Goal: Information Seeking & Learning: Learn about a topic

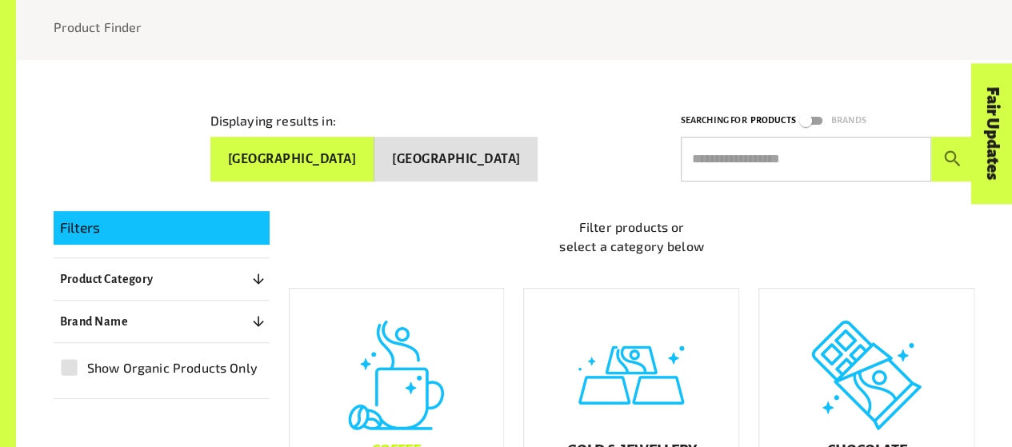
scroll to position [411, 0]
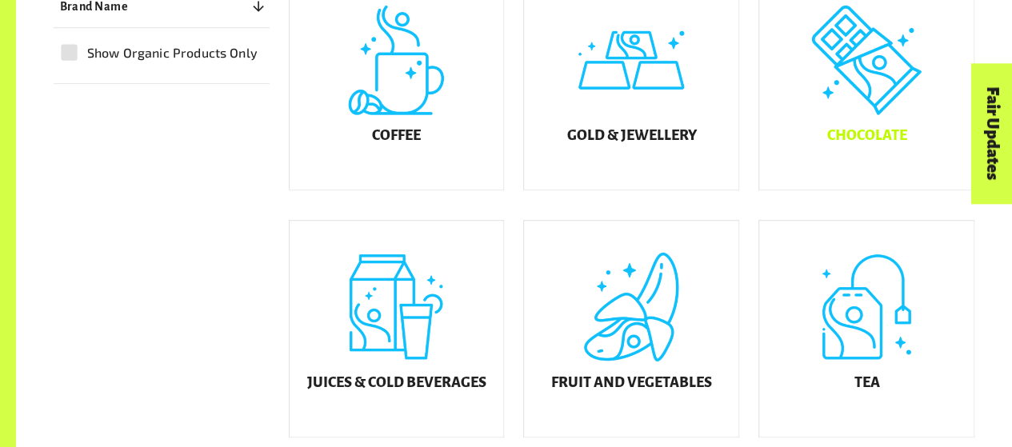
click at [863, 117] on div "Chocolate" at bounding box center [866, 82] width 214 height 216
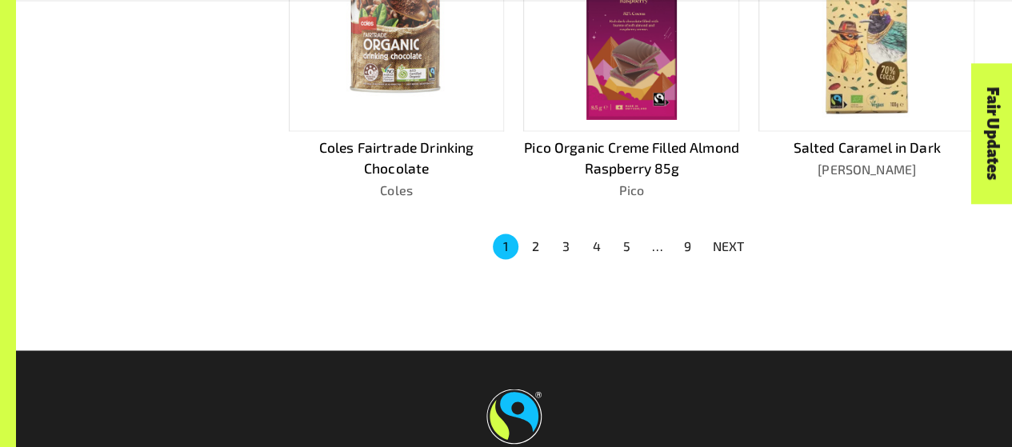
scroll to position [1139, 0]
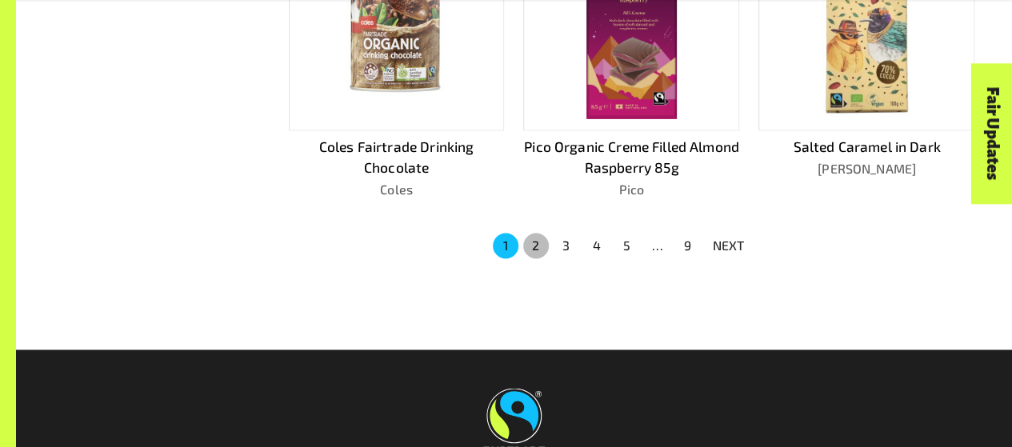
click at [526, 250] on button "2" at bounding box center [536, 246] width 26 height 26
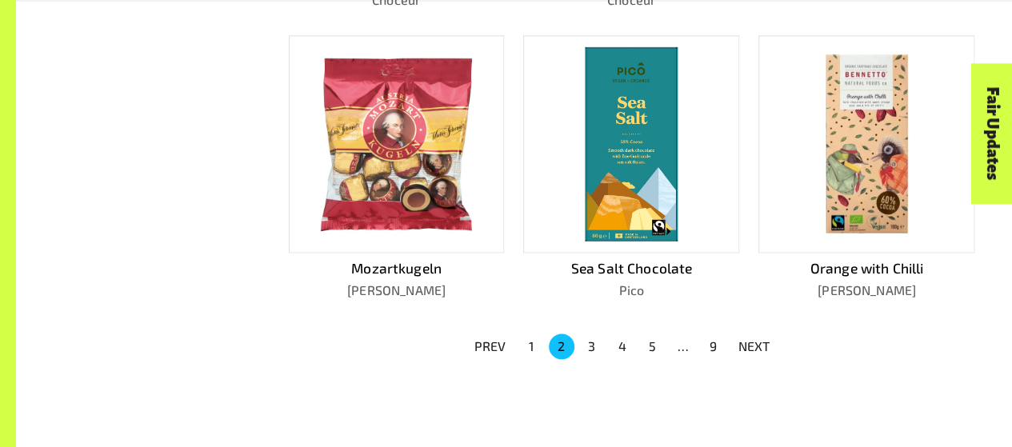
scroll to position [1059, 0]
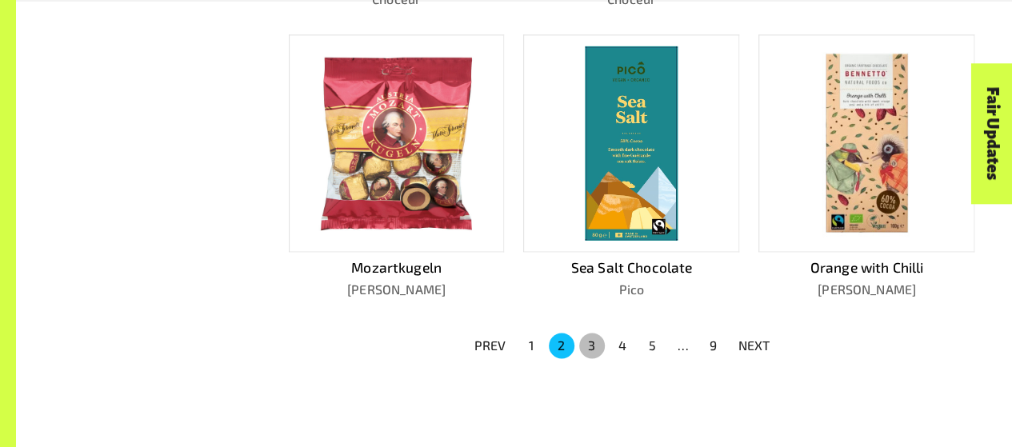
click at [592, 346] on button "3" at bounding box center [592, 346] width 26 height 26
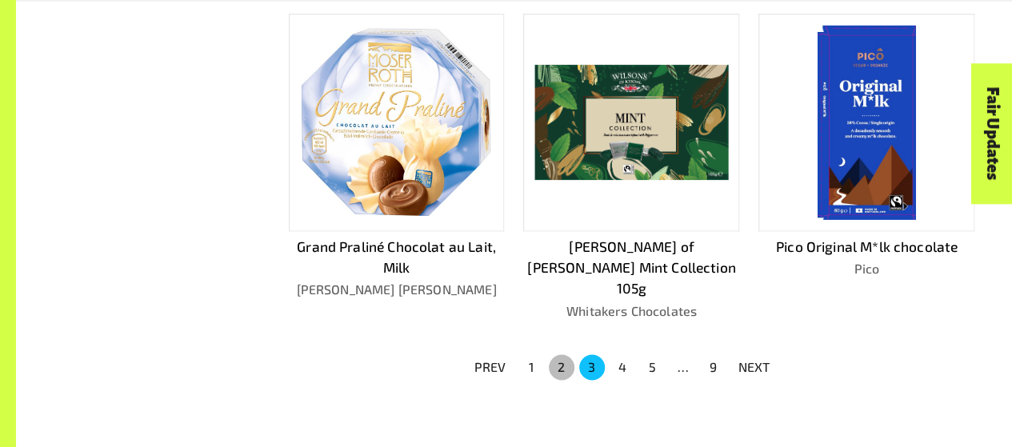
click at [557, 354] on button "2" at bounding box center [562, 367] width 26 height 26
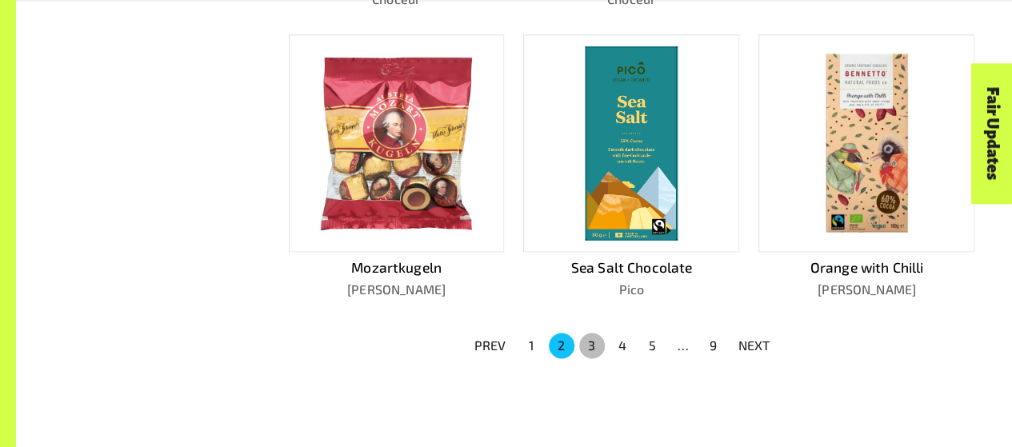
click at [592, 342] on button "3" at bounding box center [592, 346] width 26 height 26
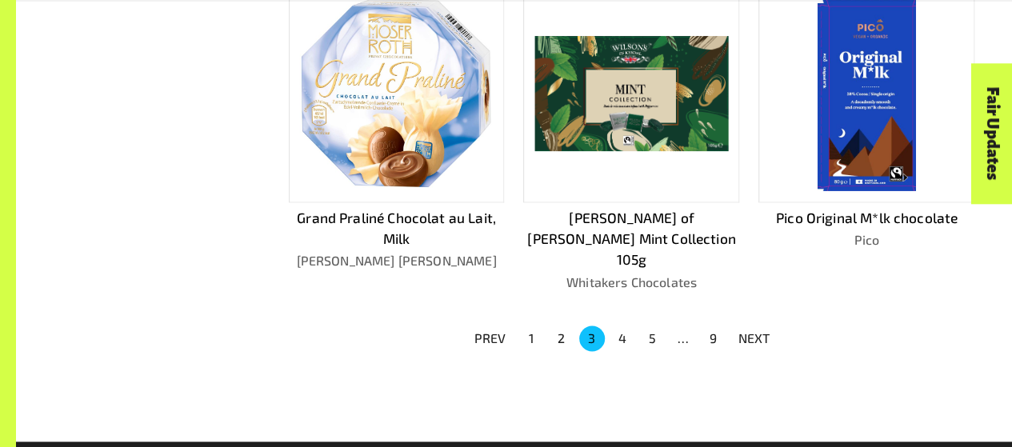
scroll to position [1095, 0]
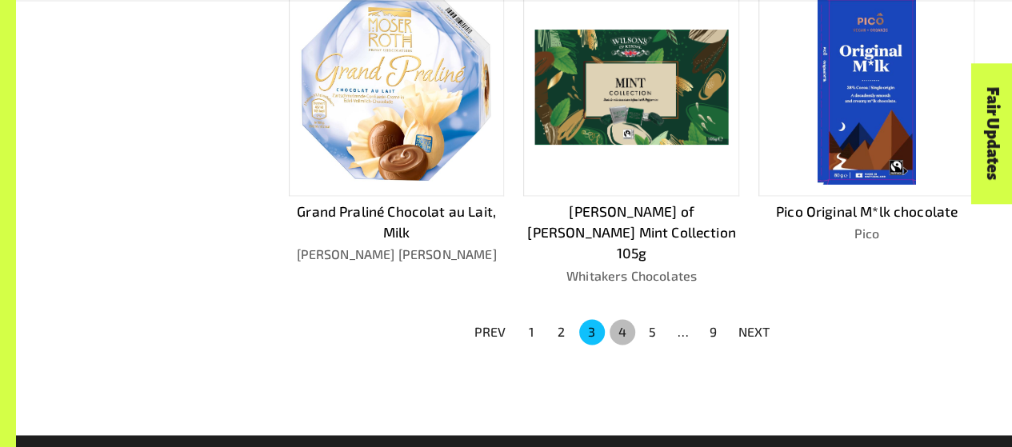
click at [618, 319] on button "4" at bounding box center [623, 332] width 26 height 26
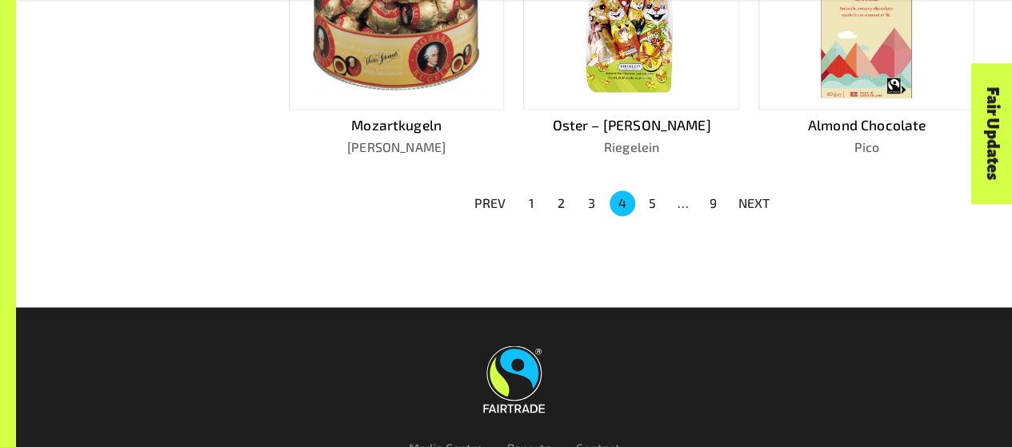
scroll to position [1183, 0]
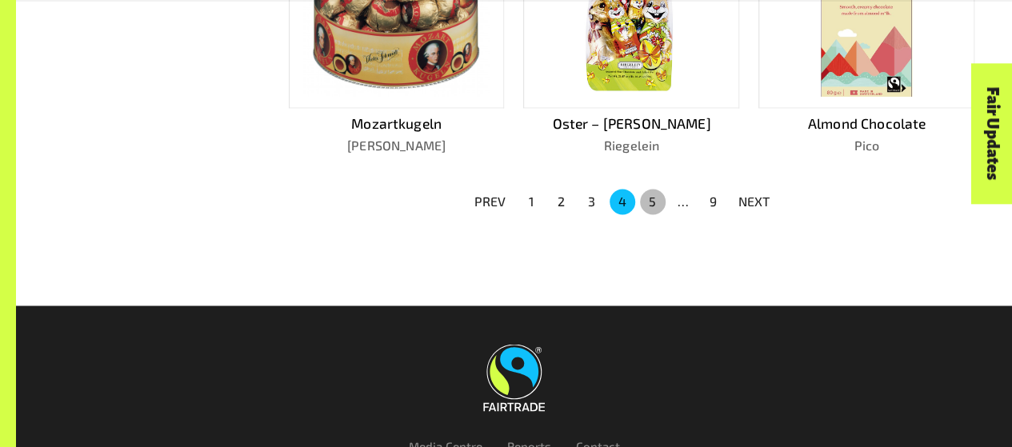
click at [650, 198] on button "5" at bounding box center [653, 202] width 26 height 26
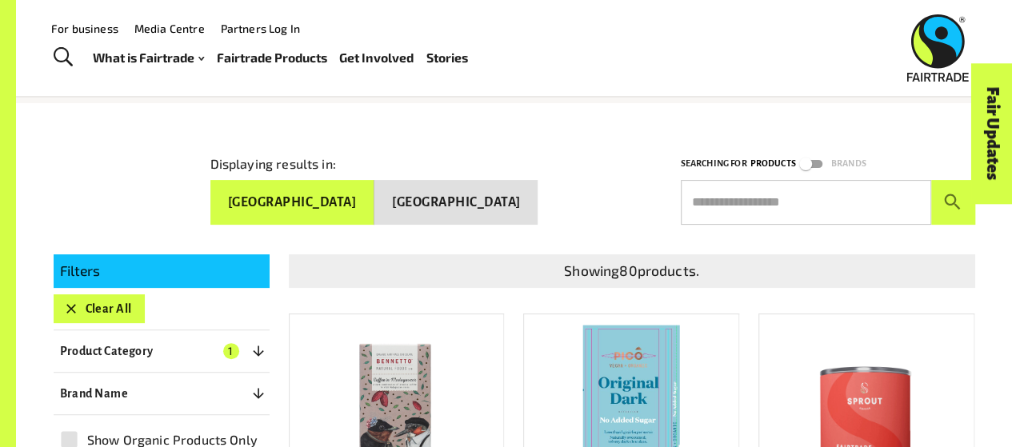
scroll to position [128, 0]
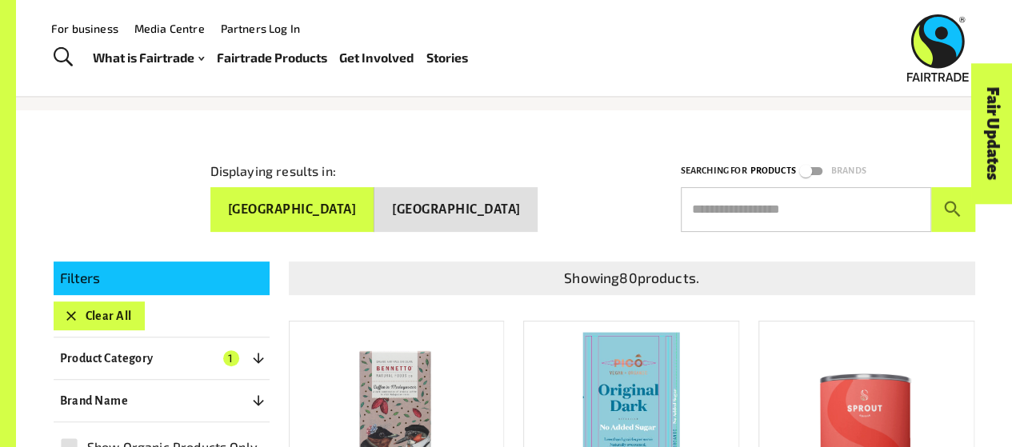
click at [263, 55] on link "Fairtrade Products" at bounding box center [271, 57] width 110 height 22
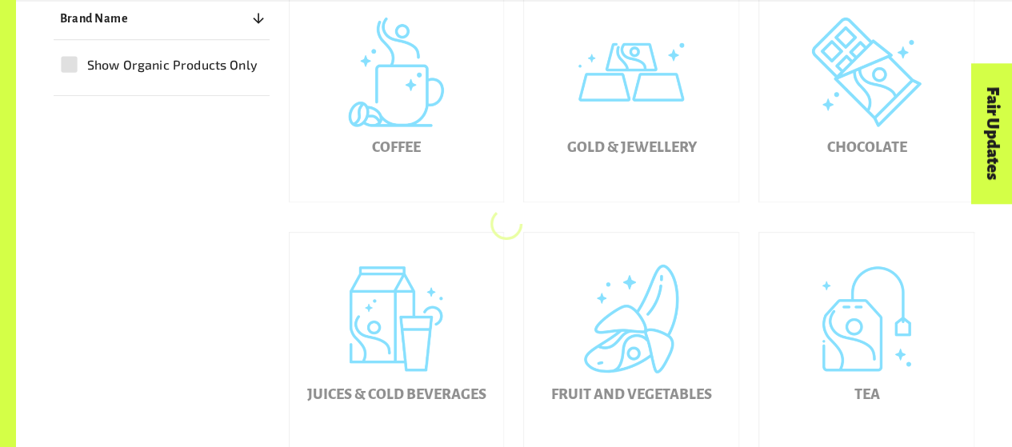
scroll to position [494, 0]
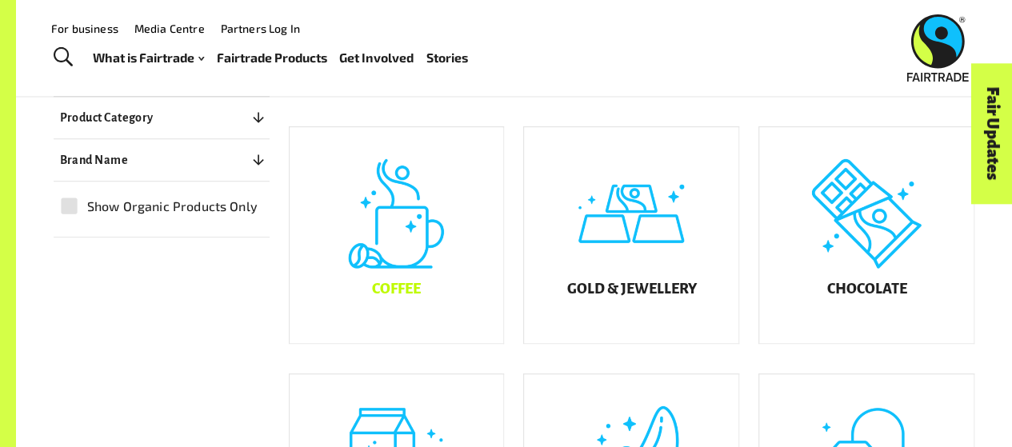
click at [416, 257] on div "Coffee" at bounding box center [397, 235] width 214 height 216
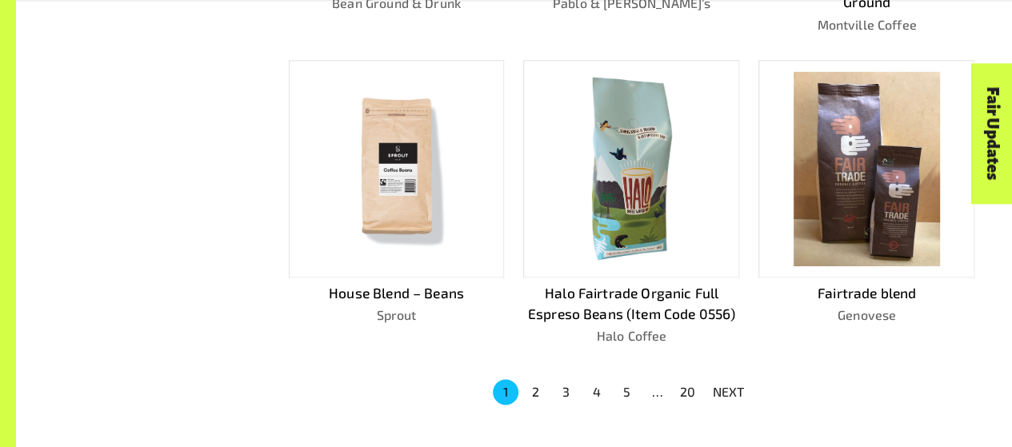
scroll to position [1018, 0]
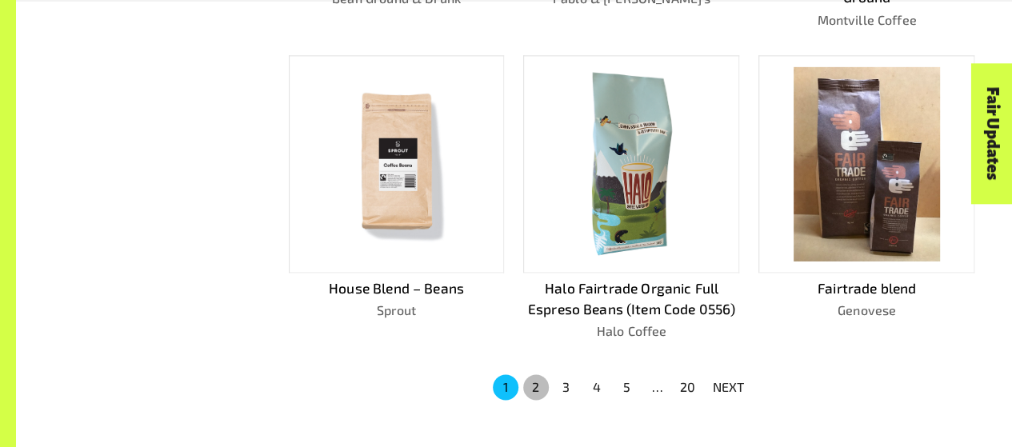
click at [536, 374] on button "2" at bounding box center [536, 387] width 26 height 26
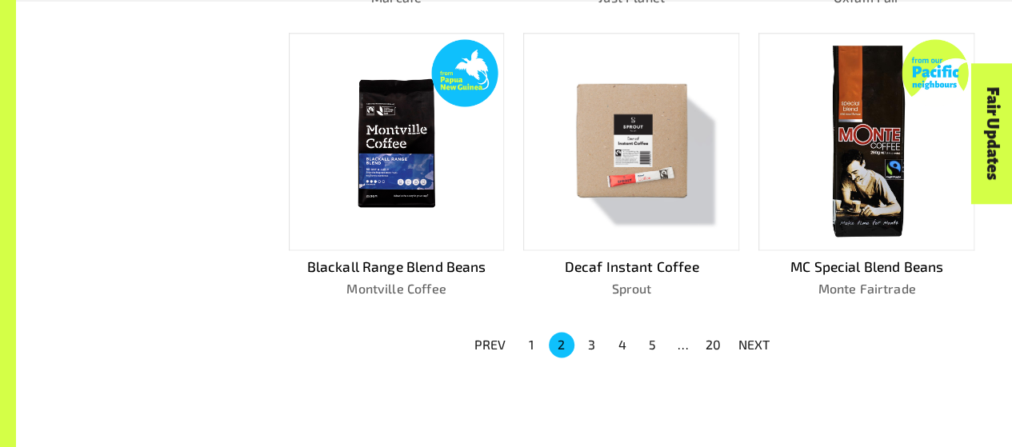
scroll to position [1016, 0]
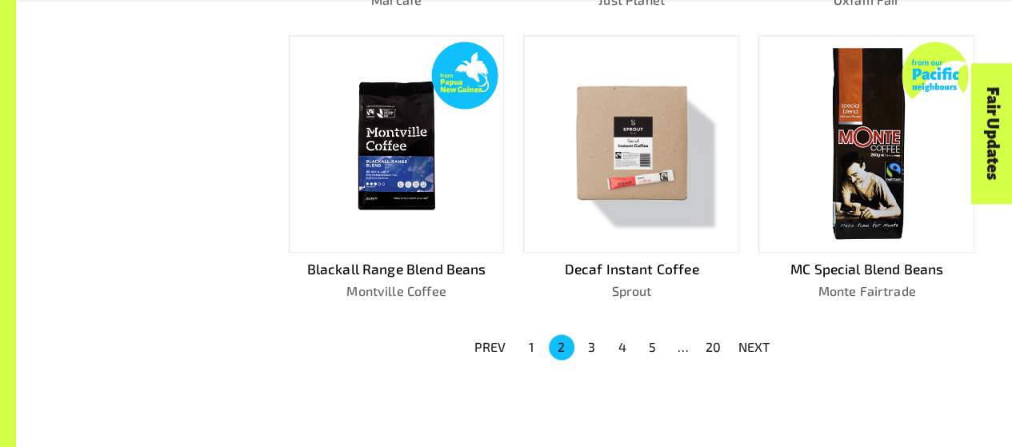
click at [593, 338] on button "3" at bounding box center [592, 347] width 26 height 26
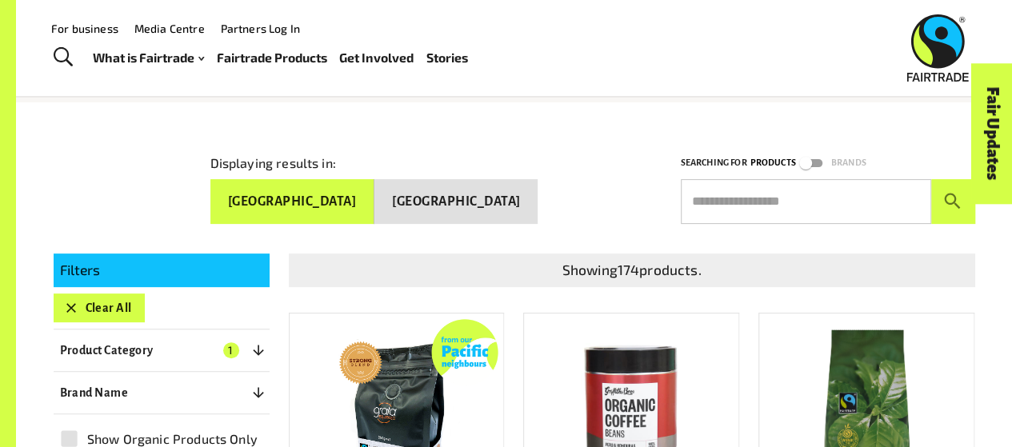
scroll to position [0, 0]
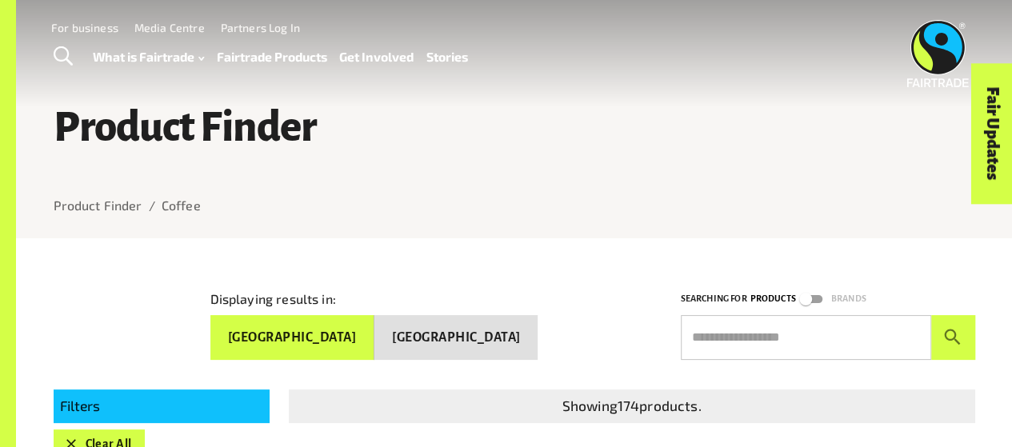
click at [284, 138] on h1 "Product Finder" at bounding box center [515, 127] width 922 height 46
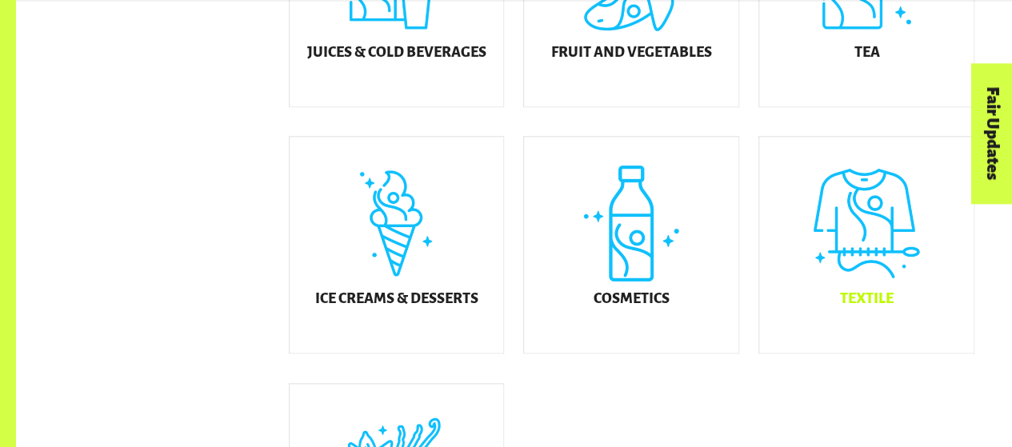
scroll to position [826, 0]
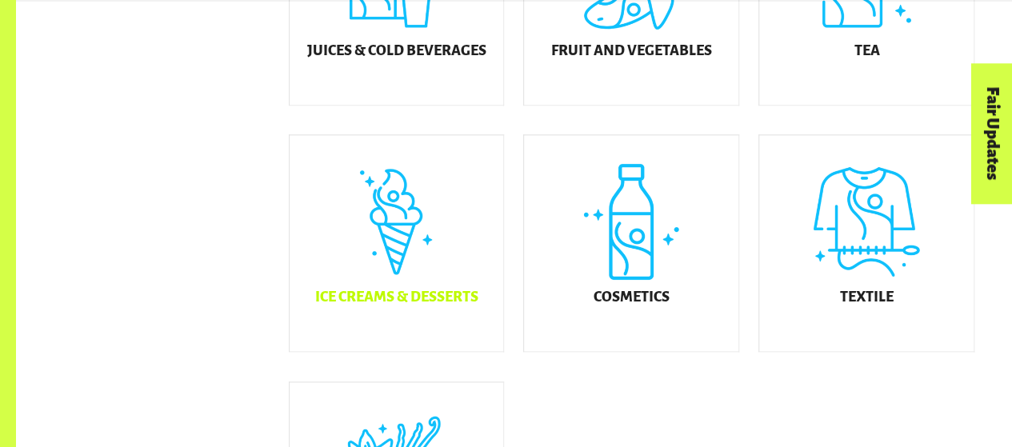
click at [376, 246] on div "Ice Creams & Desserts" at bounding box center [397, 243] width 214 height 216
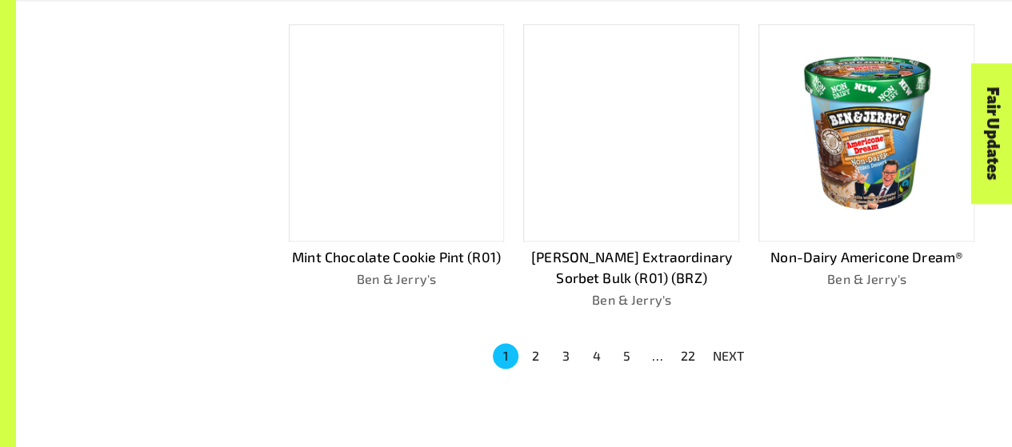
scroll to position [1051, 0]
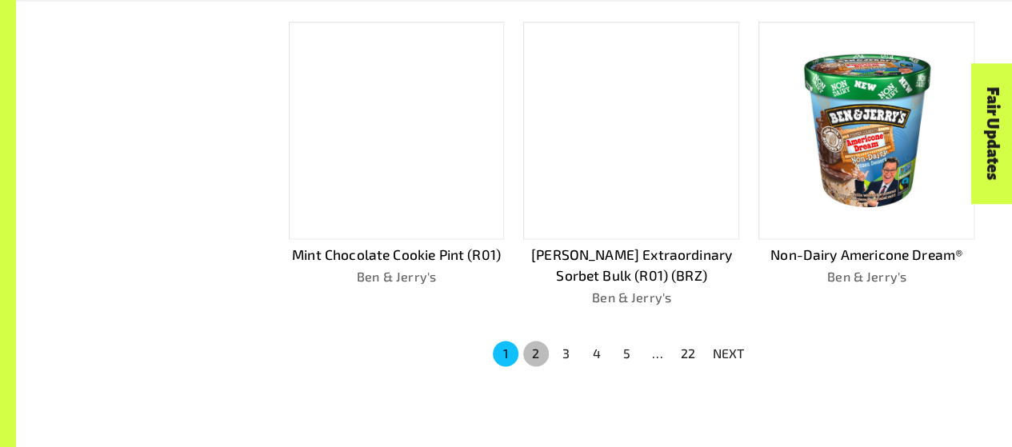
click at [531, 358] on button "2" at bounding box center [536, 354] width 26 height 26
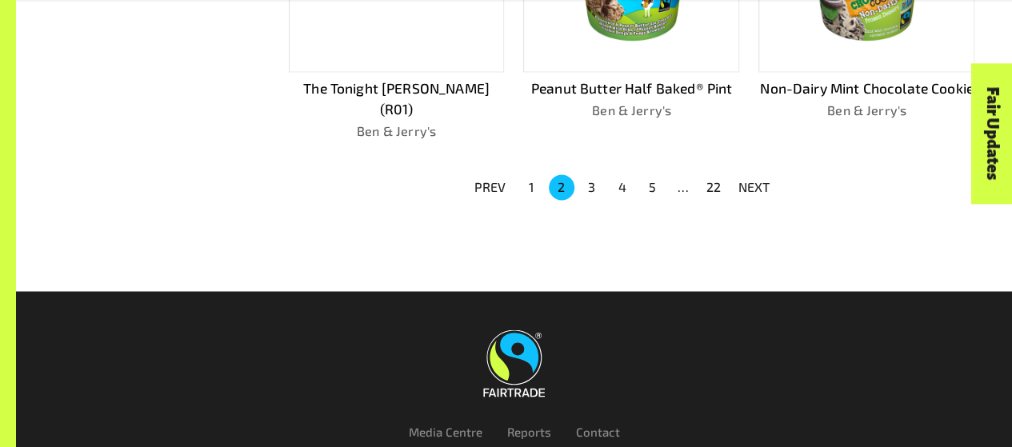
scroll to position [1287, 0]
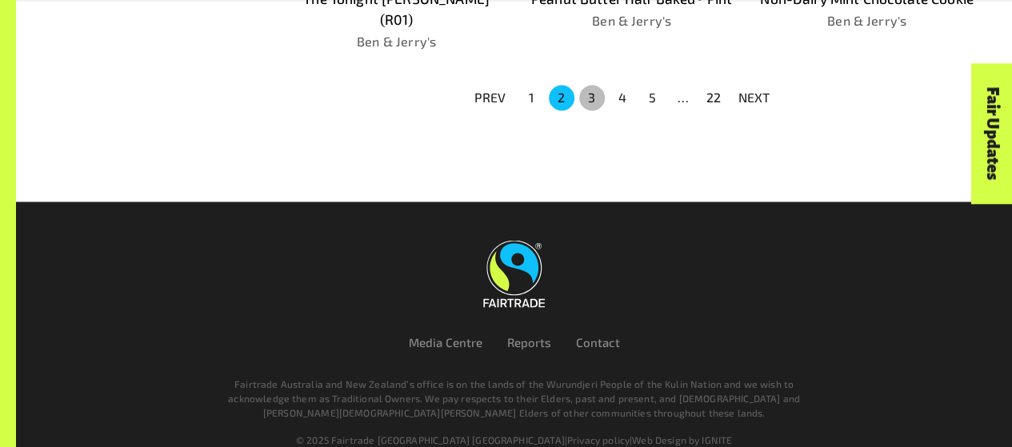
click at [588, 85] on button "3" at bounding box center [592, 98] width 26 height 26
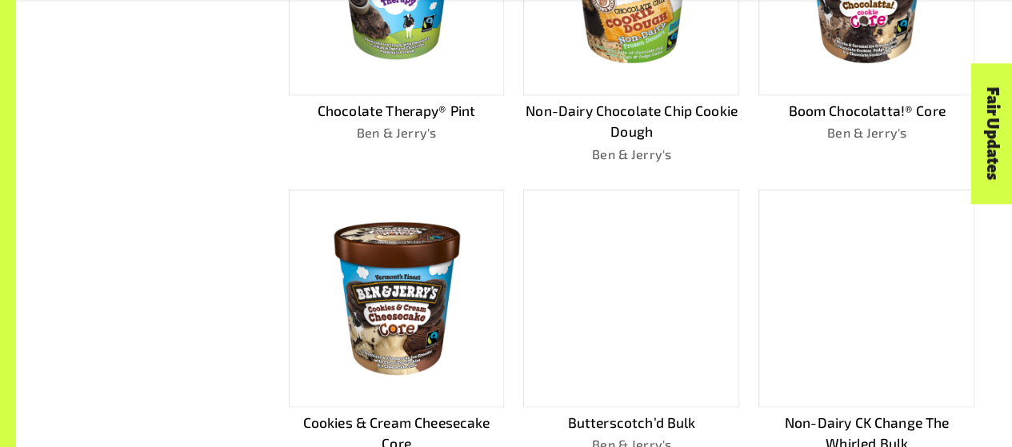
scroll to position [1020, 0]
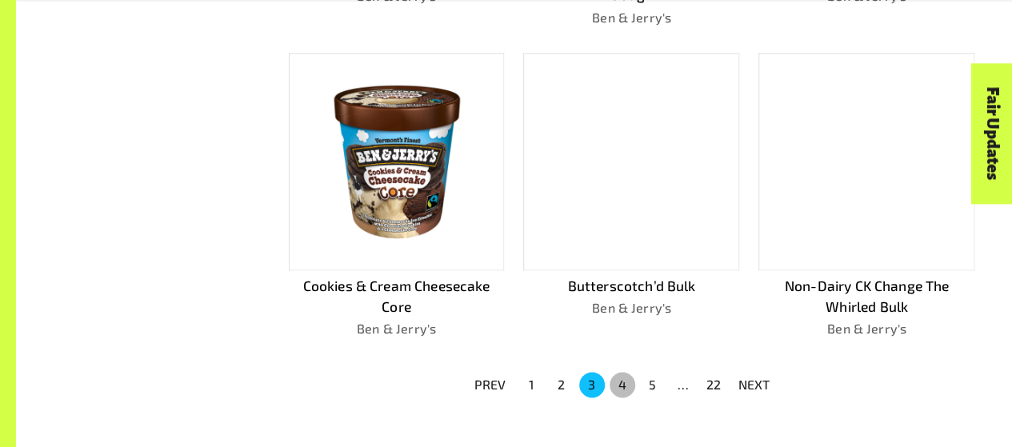
click at [626, 385] on button "4" at bounding box center [623, 385] width 26 height 26
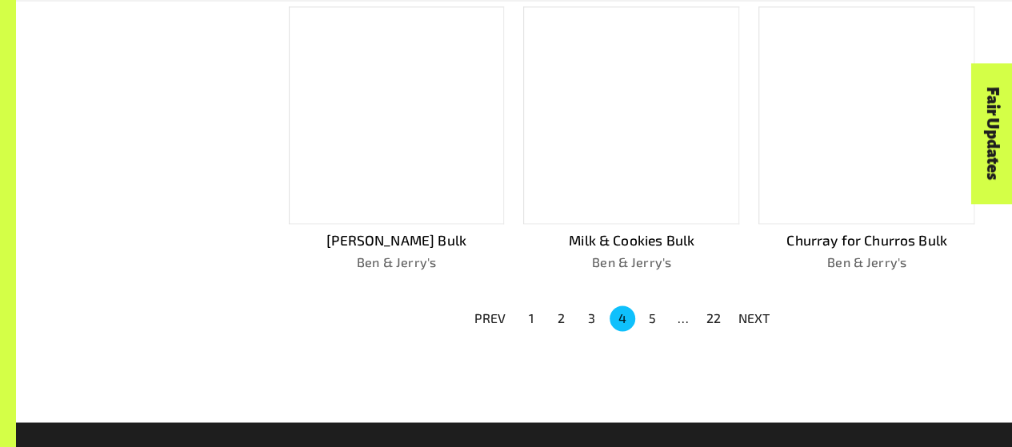
scroll to position [1046, 0]
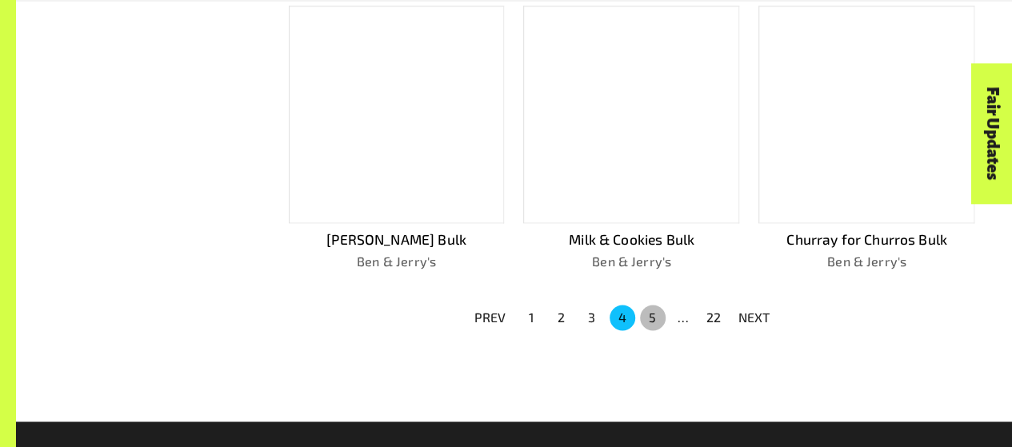
click at [650, 321] on button "5" at bounding box center [653, 318] width 26 height 26
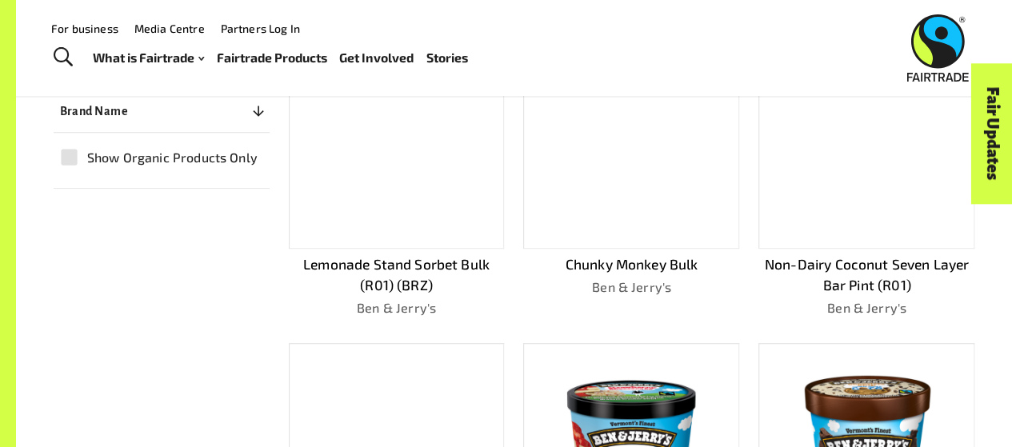
scroll to position [317, 0]
